Goal: Task Accomplishment & Management: Complete application form

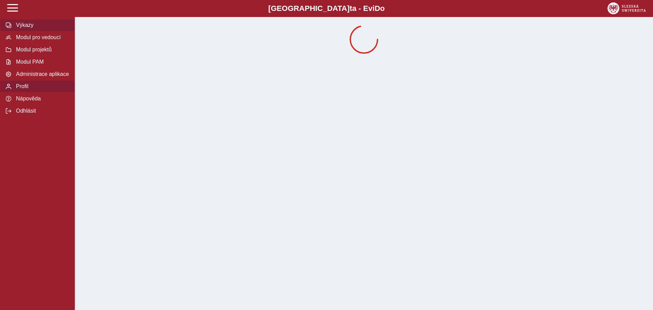
click at [29, 30] on button "Výkazy" at bounding box center [37, 25] width 75 height 12
click at [35, 60] on button "Modul PAM" at bounding box center [37, 62] width 75 height 12
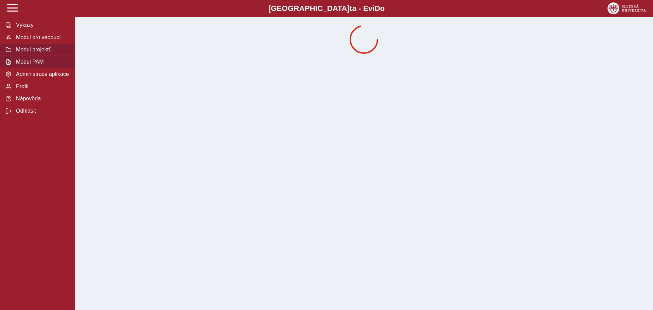
click at [40, 52] on span "Modul projektů" at bounding box center [41, 50] width 55 height 6
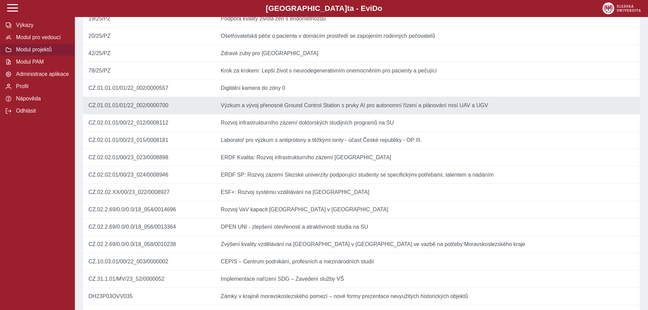
scroll to position [238, 0]
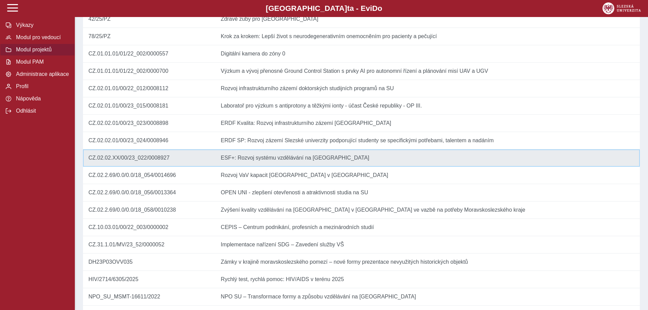
click at [282, 167] on td "Název ESF+: Rozvoj systému vzdělávání na [GEOGRAPHIC_DATA]" at bounding box center [427, 157] width 425 height 17
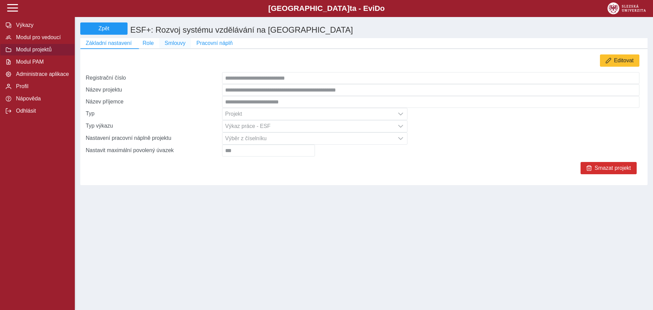
click at [180, 48] on button "Smlouvy" at bounding box center [175, 43] width 32 height 10
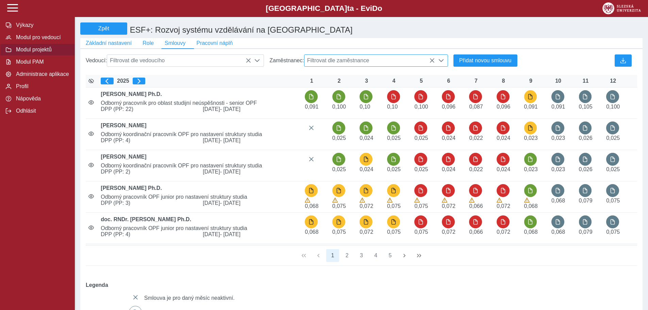
click at [375, 57] on span "Filtrovat dle zaměstnance" at bounding box center [369, 61] width 130 height 12
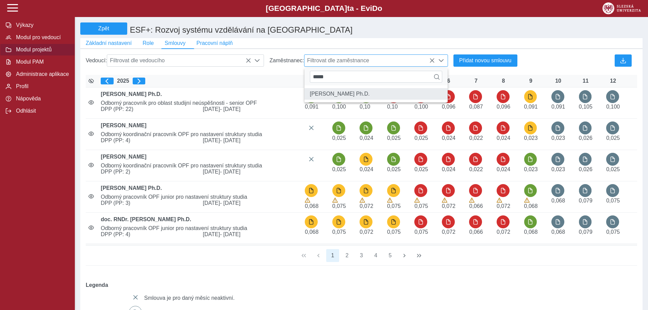
type input "*****"
click at [350, 94] on li "[PERSON_NAME] Ph.D." at bounding box center [375, 94] width 143 height 12
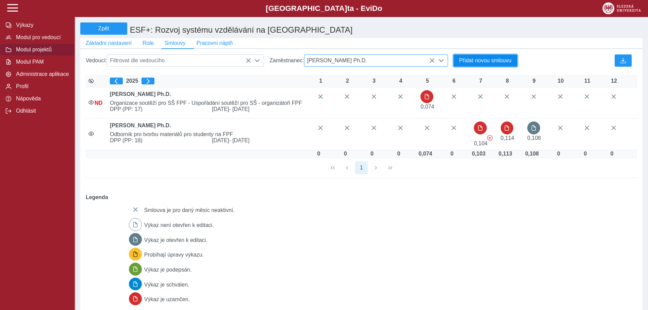
click at [495, 61] on span "Přidat novou smlouvu" at bounding box center [485, 60] width 52 height 6
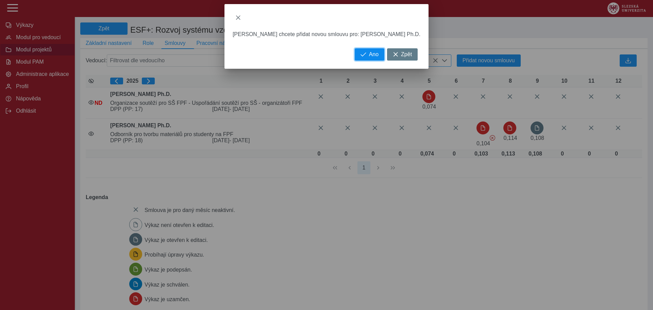
click at [365, 49] on button "Ano" at bounding box center [370, 54] width 30 height 12
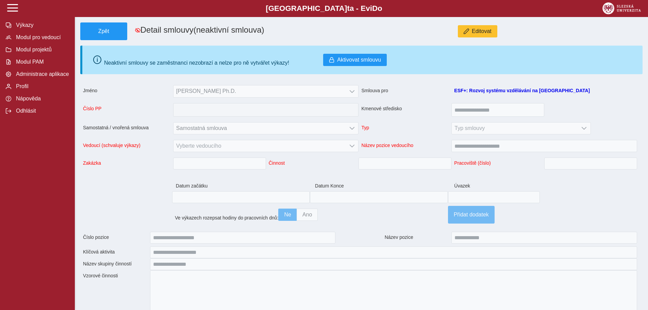
click at [357, 93] on span "Jméno [PERSON_NAME] Ph.D. Smlouva pro ESF+: Rozvoj systému vzdělávání na [GEOGR…" at bounding box center [359, 164] width 562 height 164
click at [355, 93] on span "Jméno [PERSON_NAME] Ph.D. Smlouva pro ESF+: Rozvoj systému vzdělávání na [GEOGR…" at bounding box center [359, 164] width 562 height 164
click at [477, 33] on span "Editovat" at bounding box center [482, 31] width 20 height 6
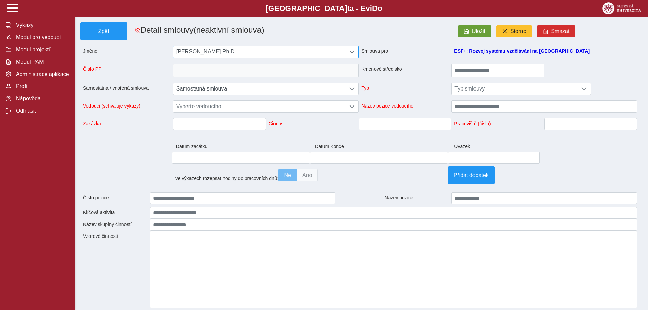
click at [357, 56] on div at bounding box center [352, 52] width 13 height 12
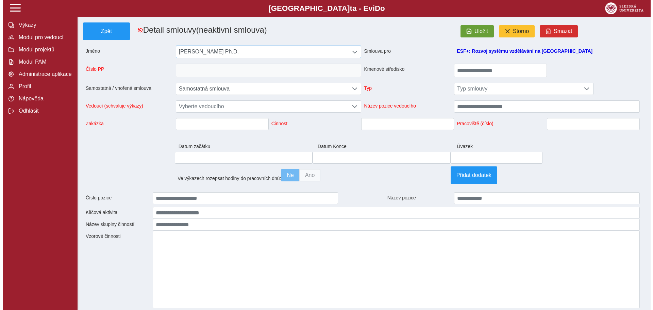
scroll to position [4, 30]
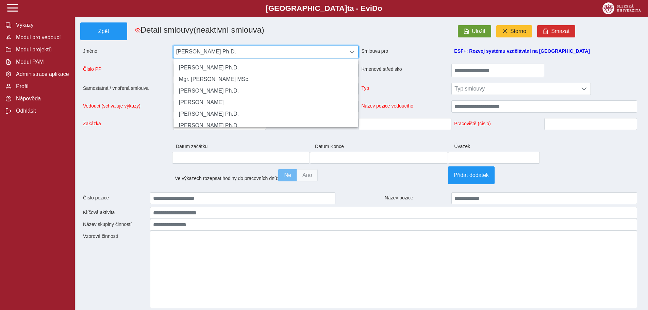
click at [289, 51] on span "[PERSON_NAME] Ph.D." at bounding box center [259, 52] width 172 height 12
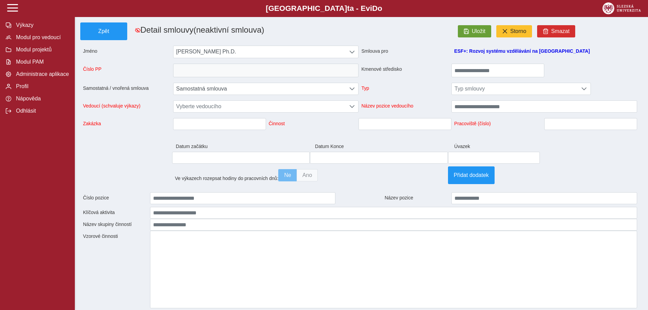
click at [360, 79] on span at bounding box center [358, 79] width 557 height 5
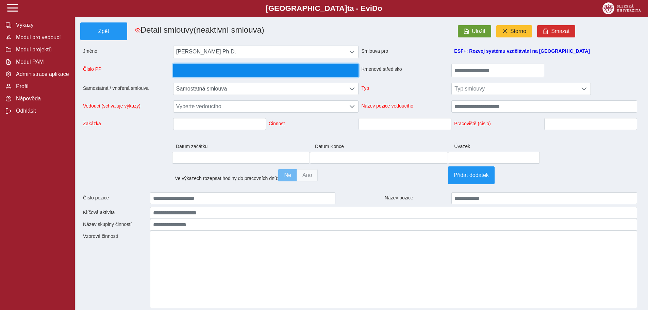
click at [353, 74] on button "button" at bounding box center [266, 71] width 186 height 14
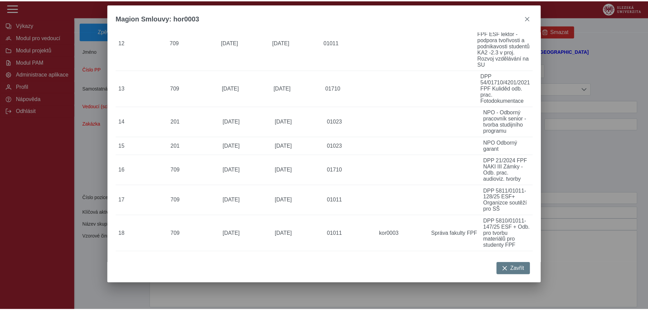
scroll to position [351, 0]
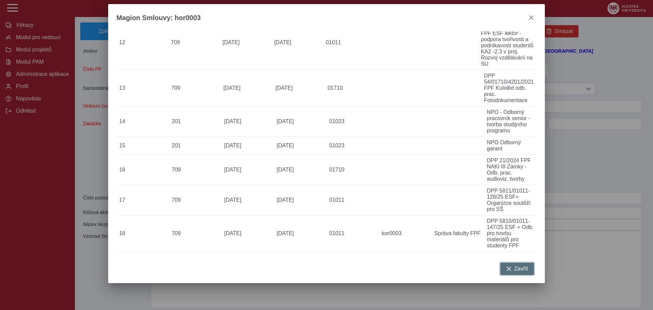
click at [528, 269] on span "Zavřít" at bounding box center [521, 269] width 14 height 6
